Goal: Task Accomplishment & Management: Manage account settings

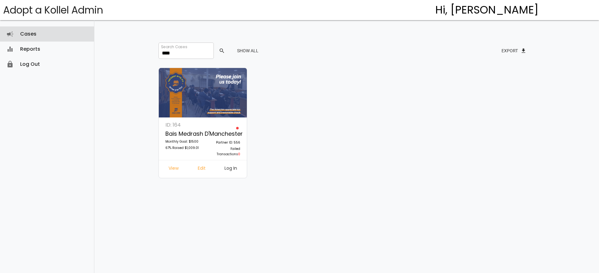
click at [36, 39] on link "Cases campaign" at bounding box center [47, 33] width 94 height 15
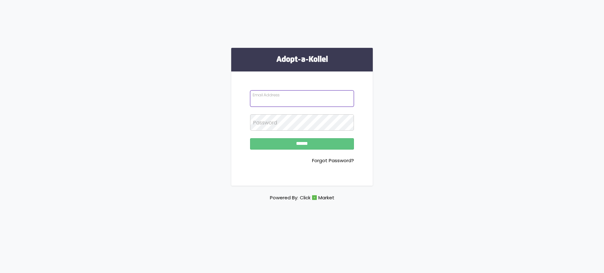
type input "**********"
click at [297, 148] on input "******" at bounding box center [302, 143] width 104 height 11
